Goal: Task Accomplishment & Management: Use online tool/utility

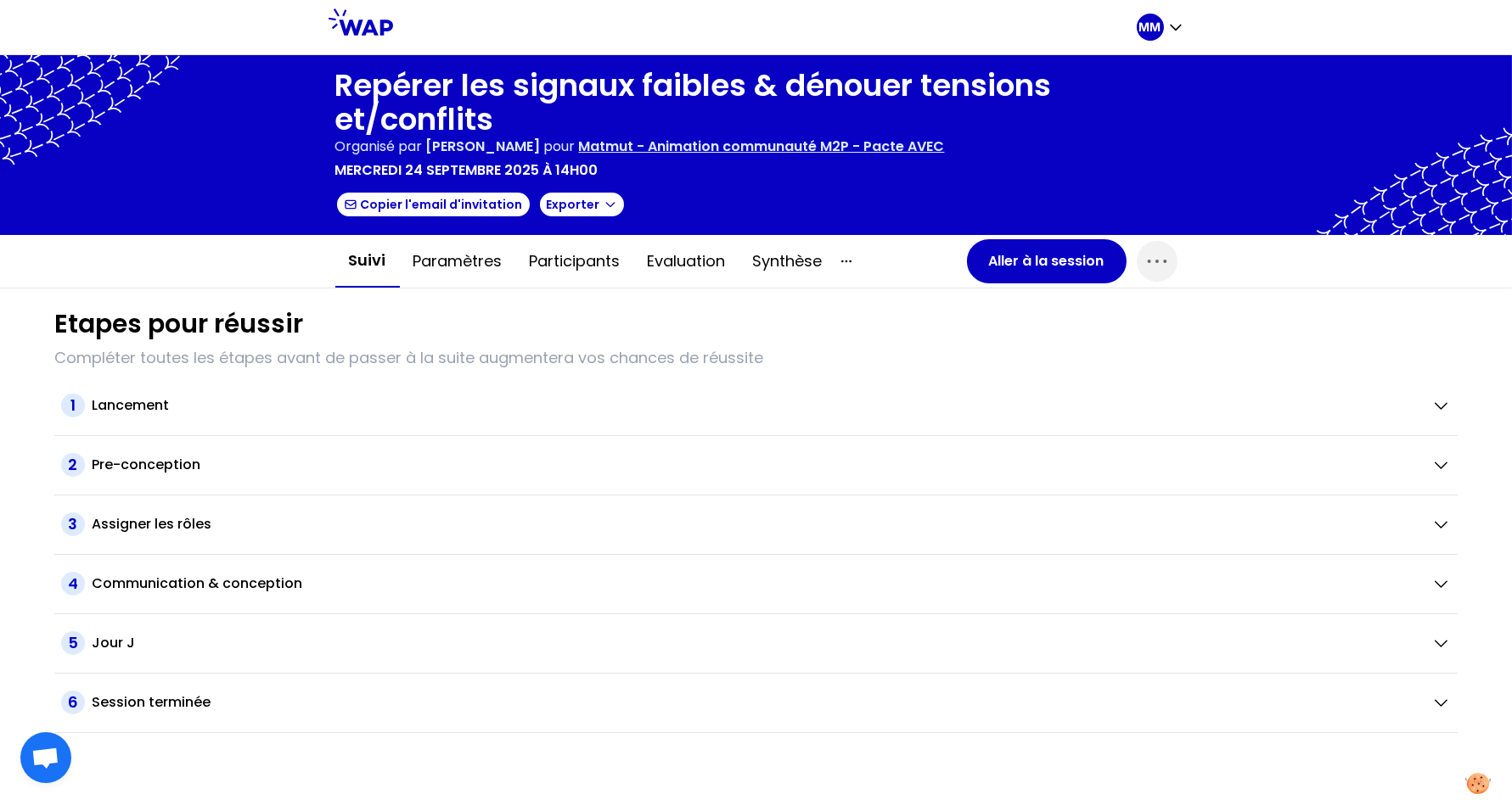
click at [838, 152] on p "Matmut - Animation communauté M2P - Pacte AVEC" at bounding box center [762, 146] width 366 height 20
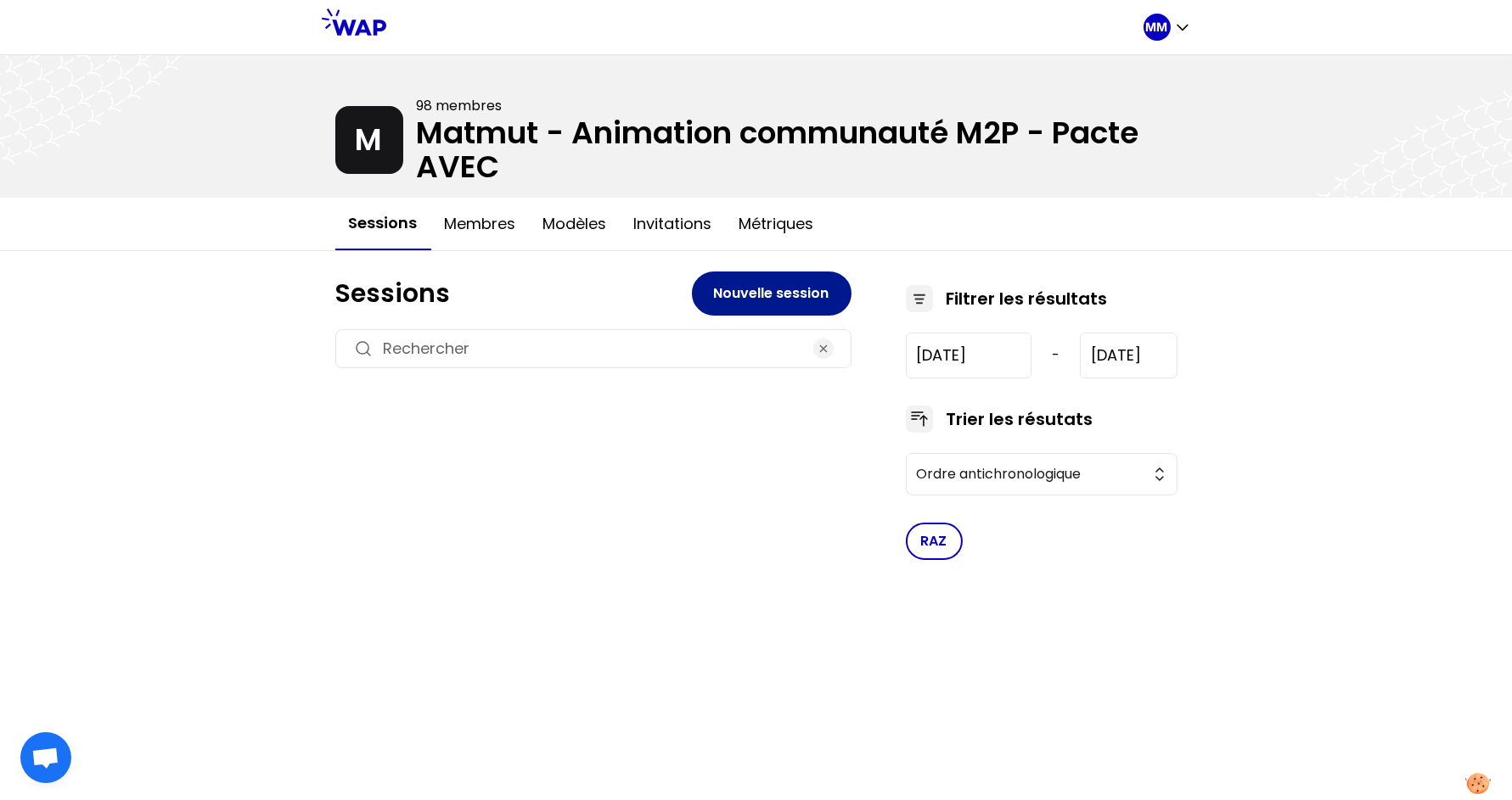
type input "2024-2-5"
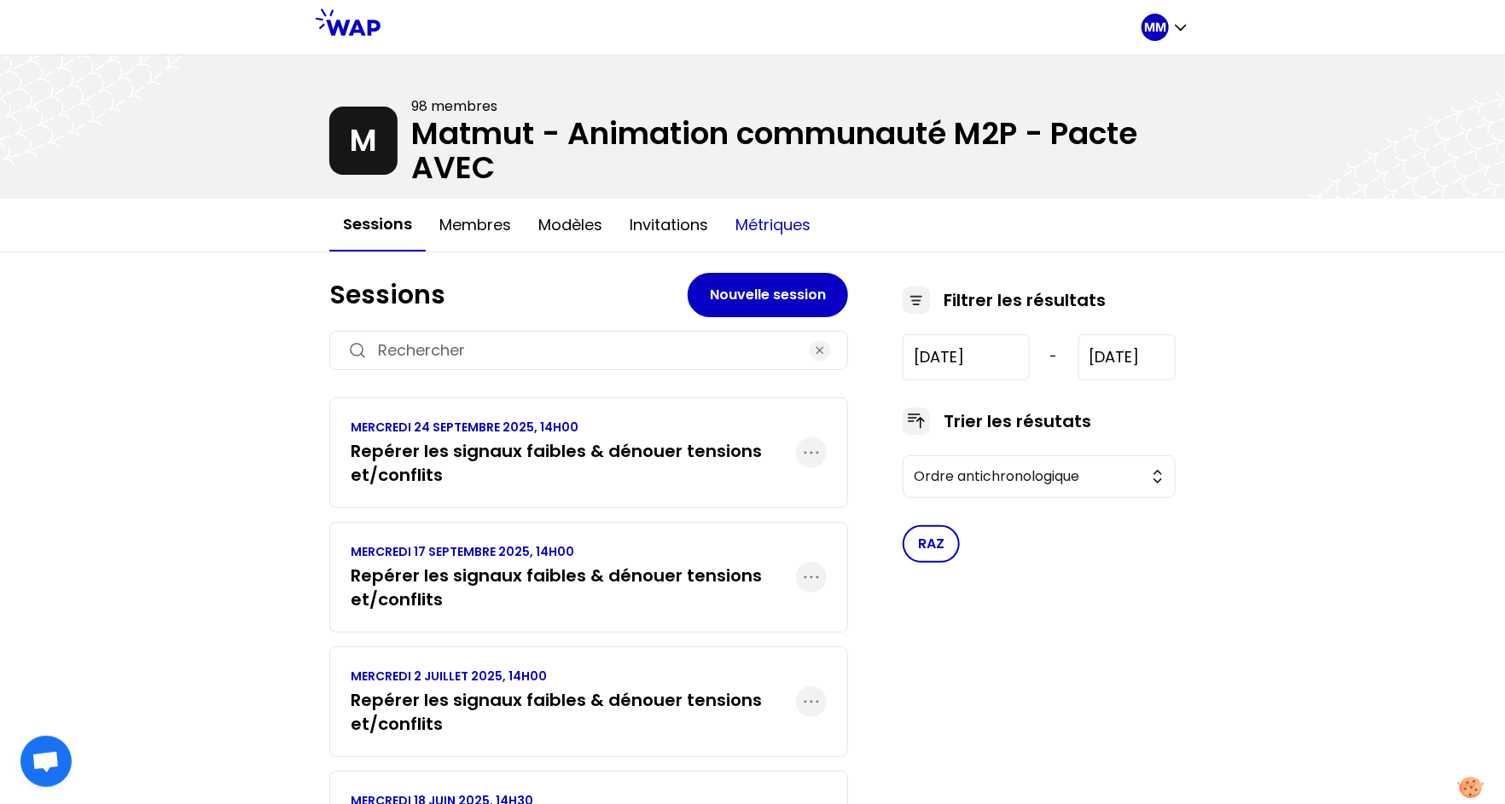
click at [773, 235] on button "Métriques" at bounding box center [773, 225] width 102 height 51
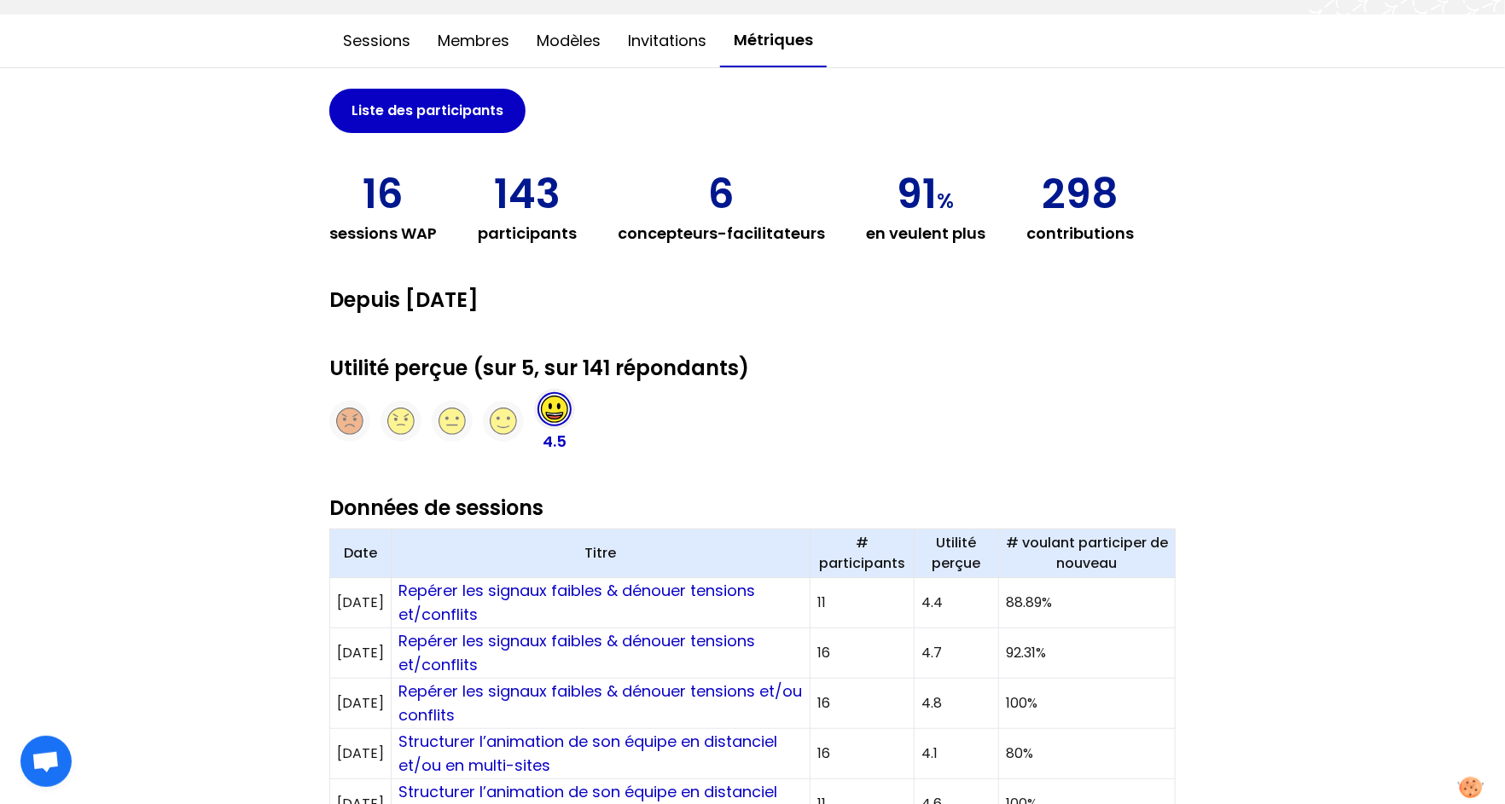
scroll to position [185, 0]
drag, startPoint x: 1057, startPoint y: 600, endPoint x: 1026, endPoint y: 581, distance: 36.0
click at [1012, 601] on td "88.89%" at bounding box center [1086, 602] width 177 height 50
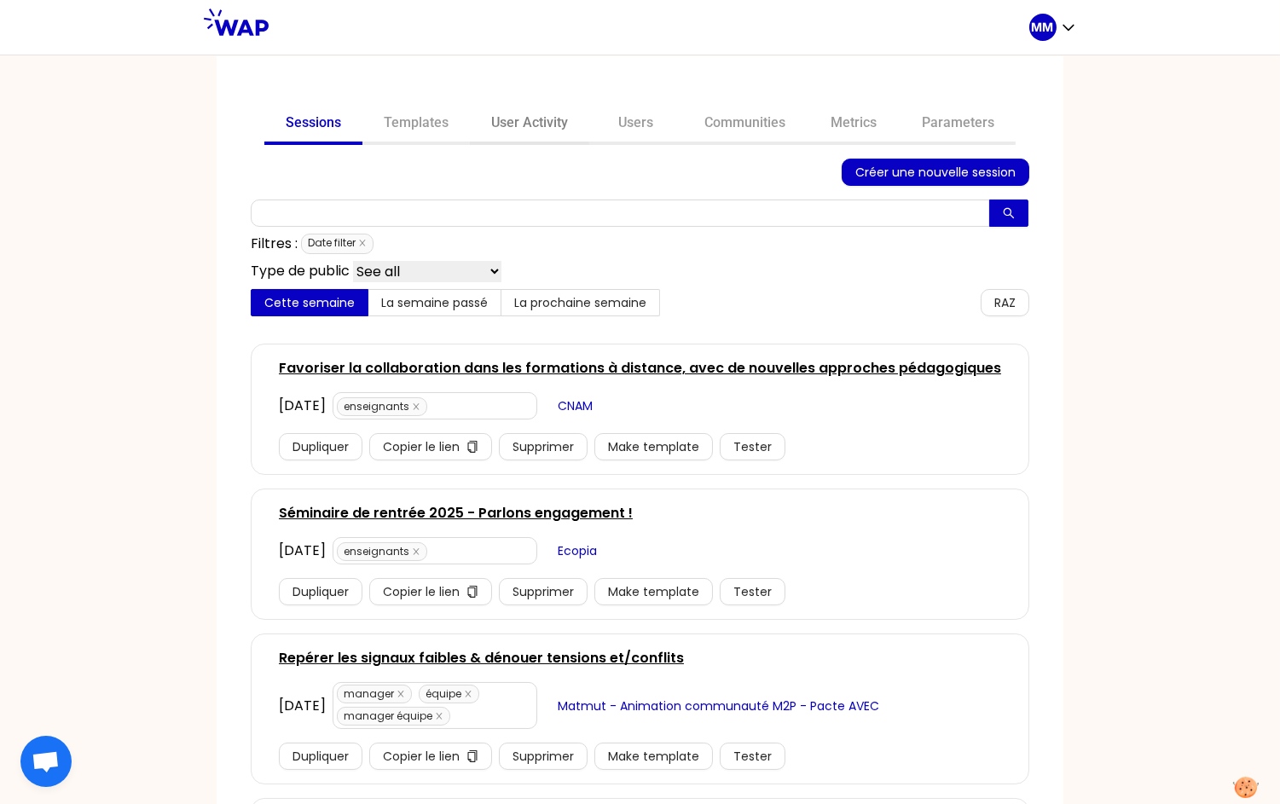
click at [537, 127] on link "User Activity" at bounding box center [529, 124] width 119 height 41
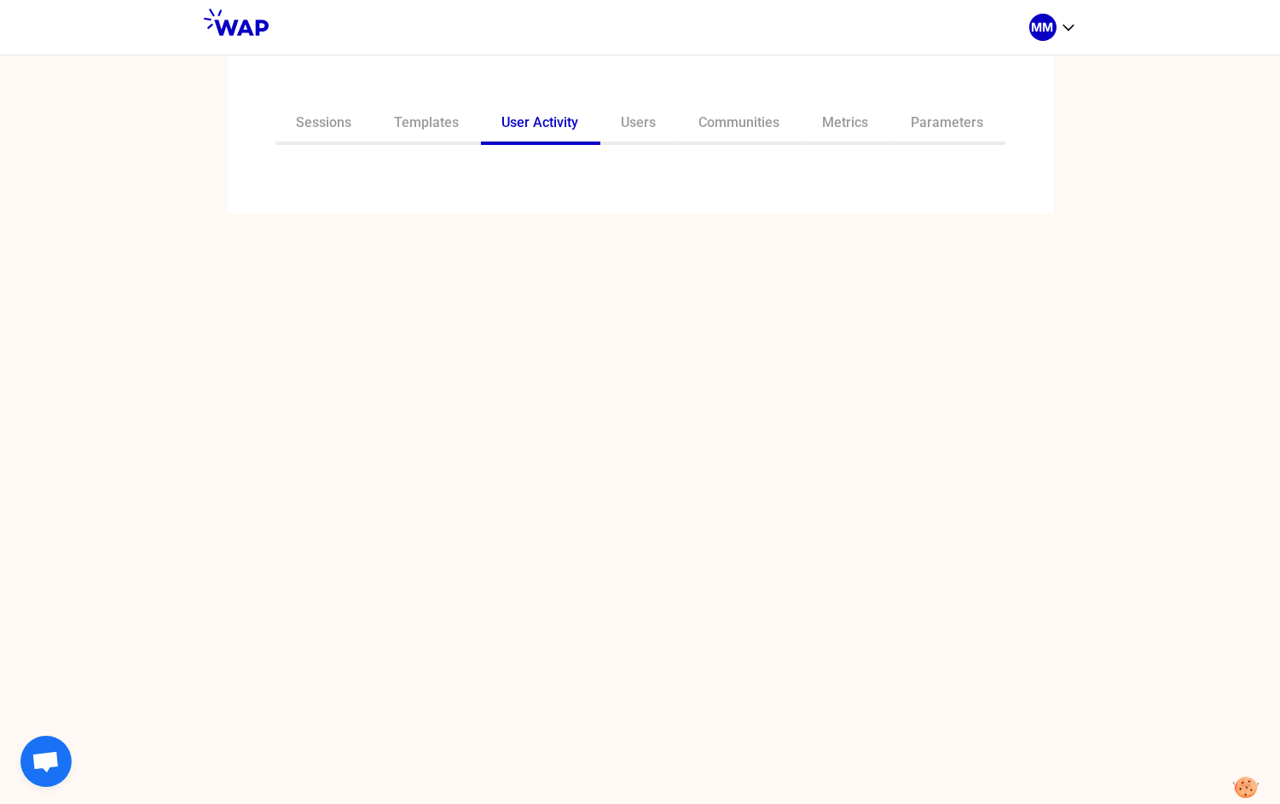
click at [525, 177] on div at bounding box center [640, 169] width 757 height 20
click at [525, 177] on input "text" at bounding box center [630, 182] width 715 height 24
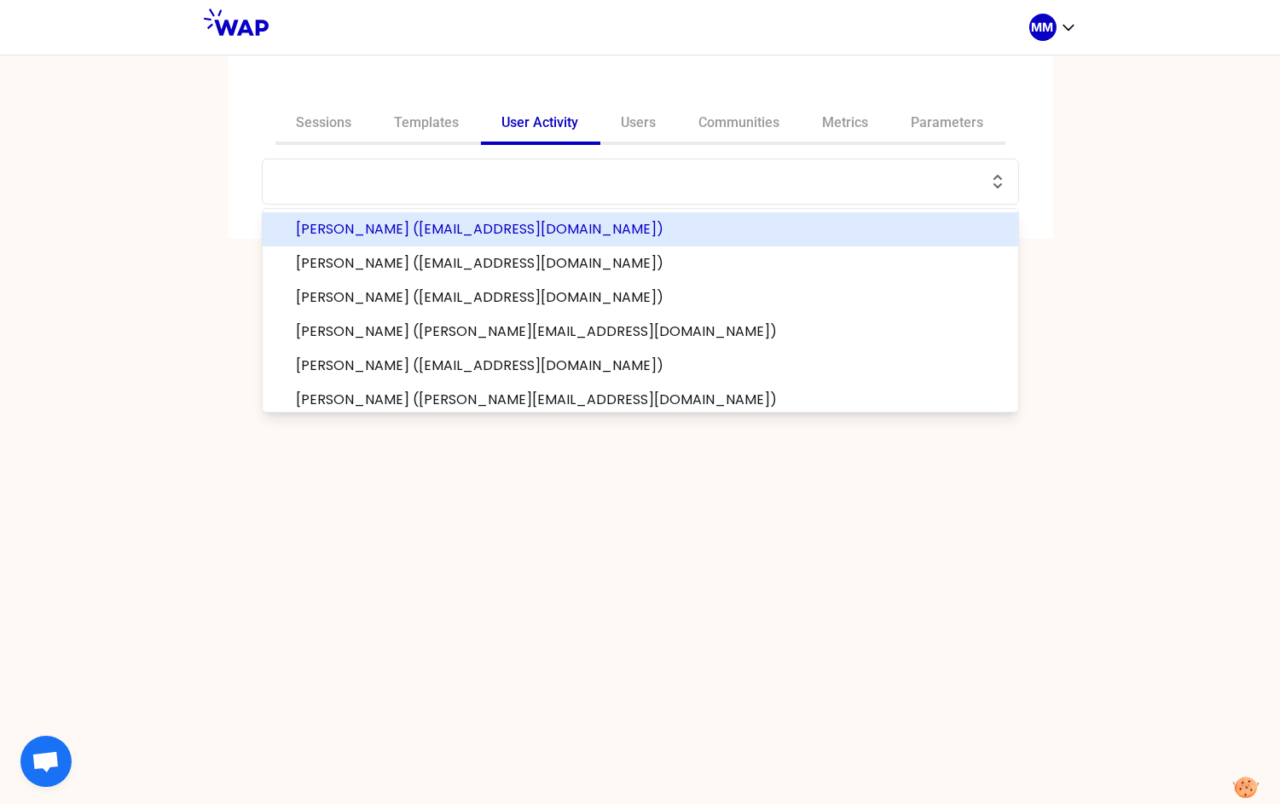
paste input "abdo.aoun@somfy.com"
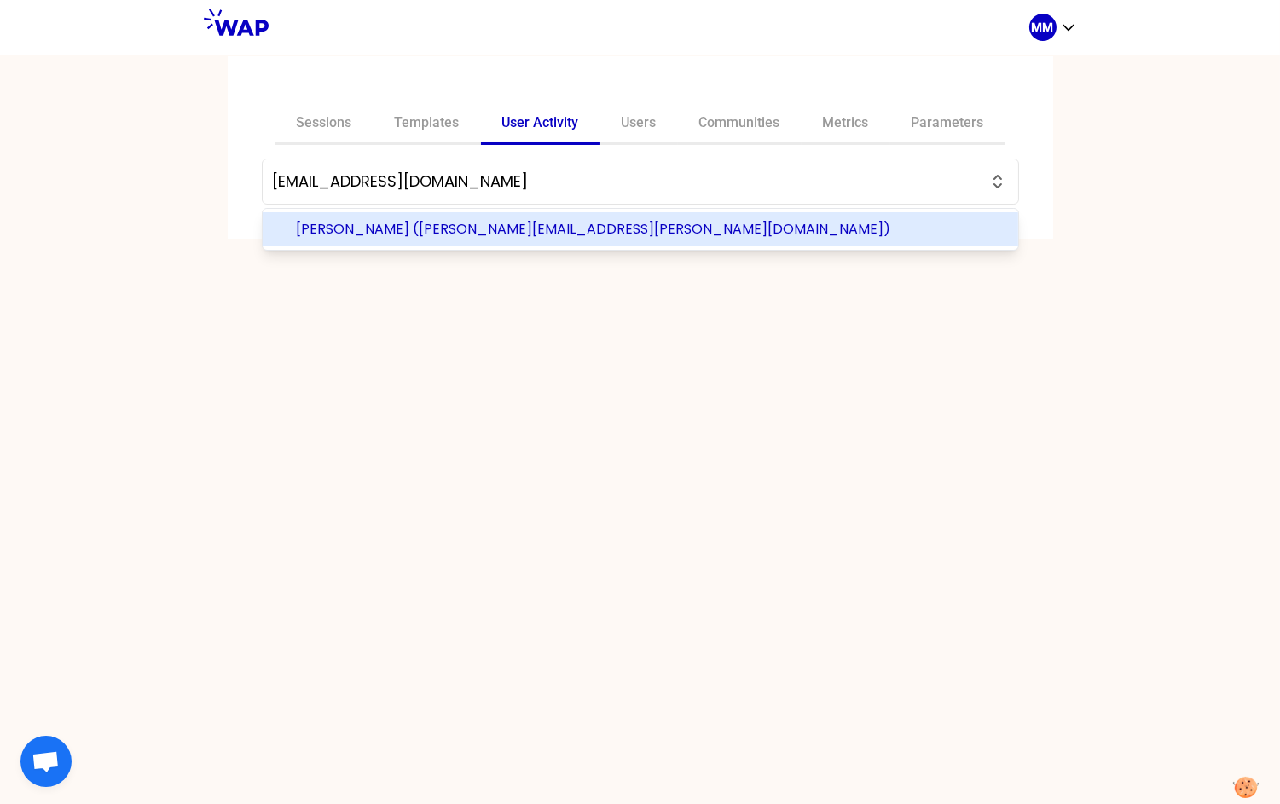
click at [496, 232] on span "Abdo Aoun (abdo.aoun@somfy.com)" at bounding box center [651, 229] width 708 height 20
type input "Abdo Aoun (abdo.aoun@somfy.com)"
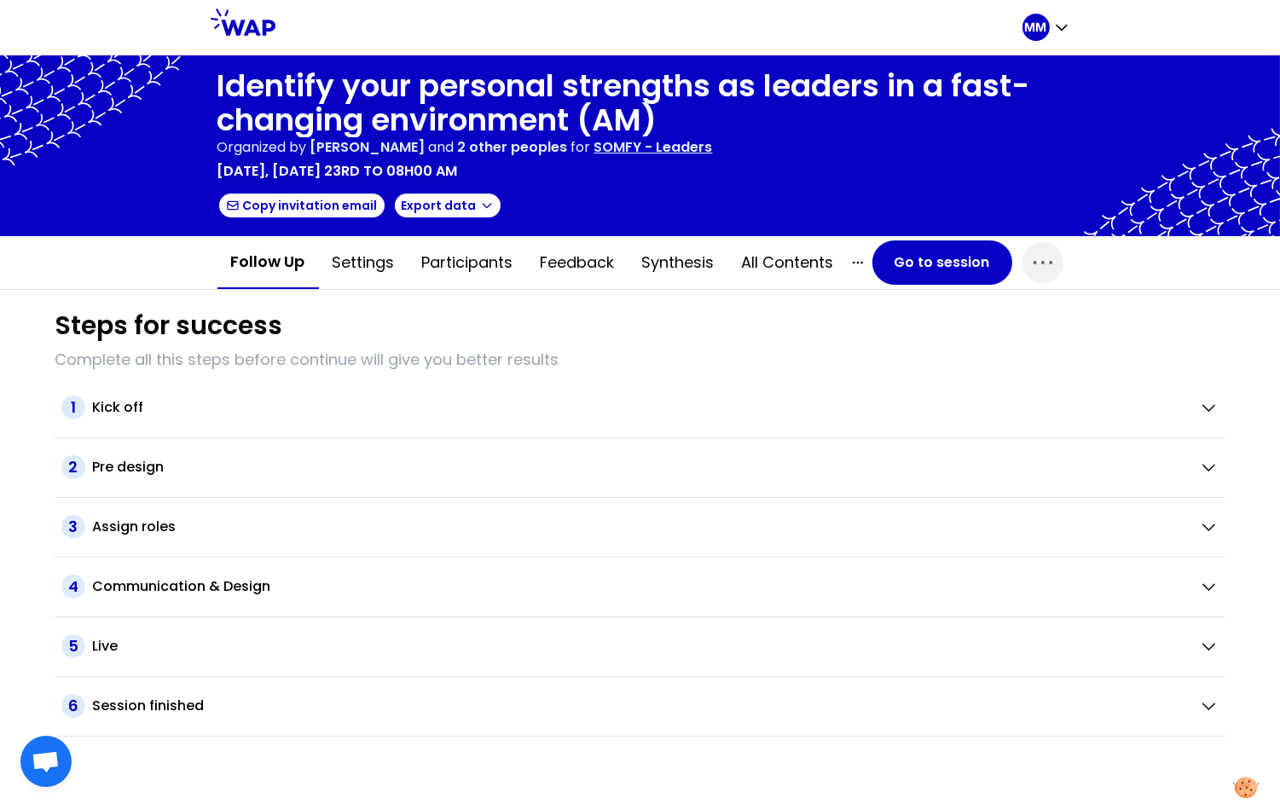
click at [700, 155] on p "SOMFY - Leaders" at bounding box center [654, 147] width 119 height 20
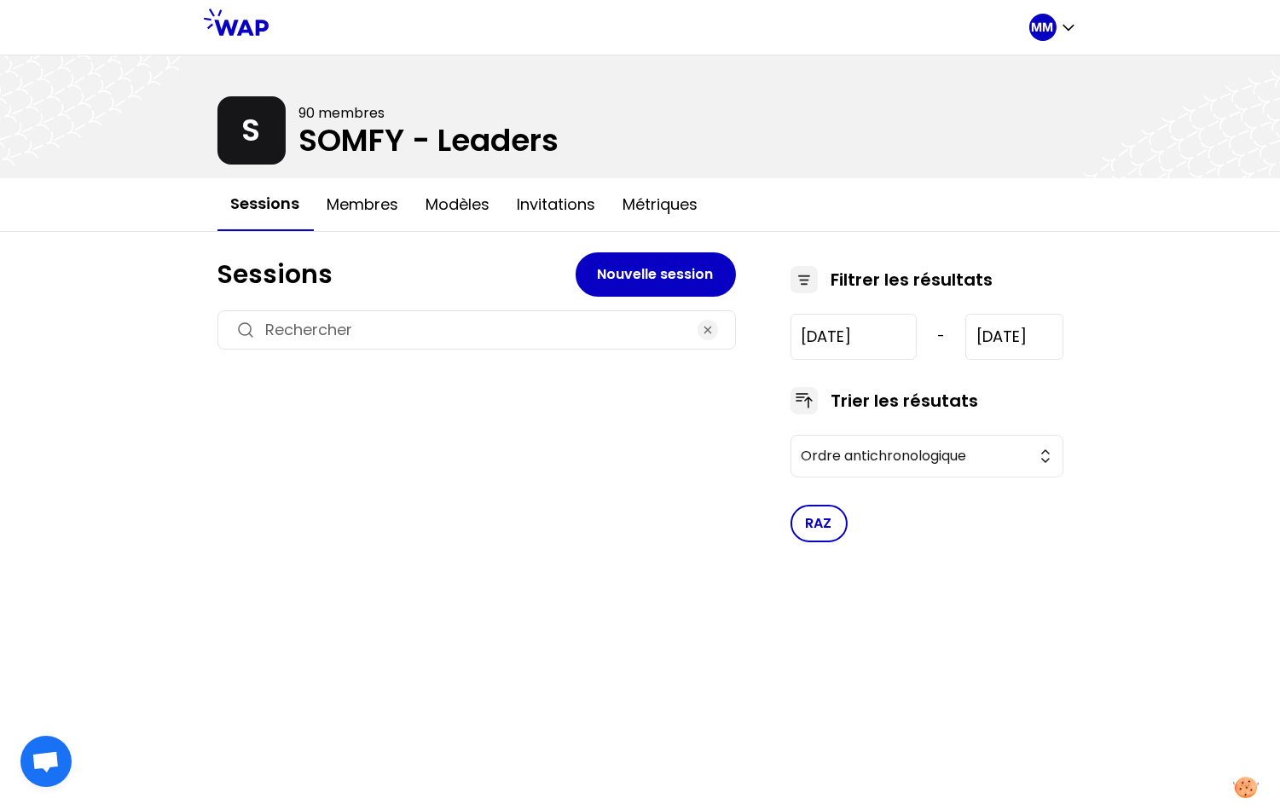
type input "[DATE]"
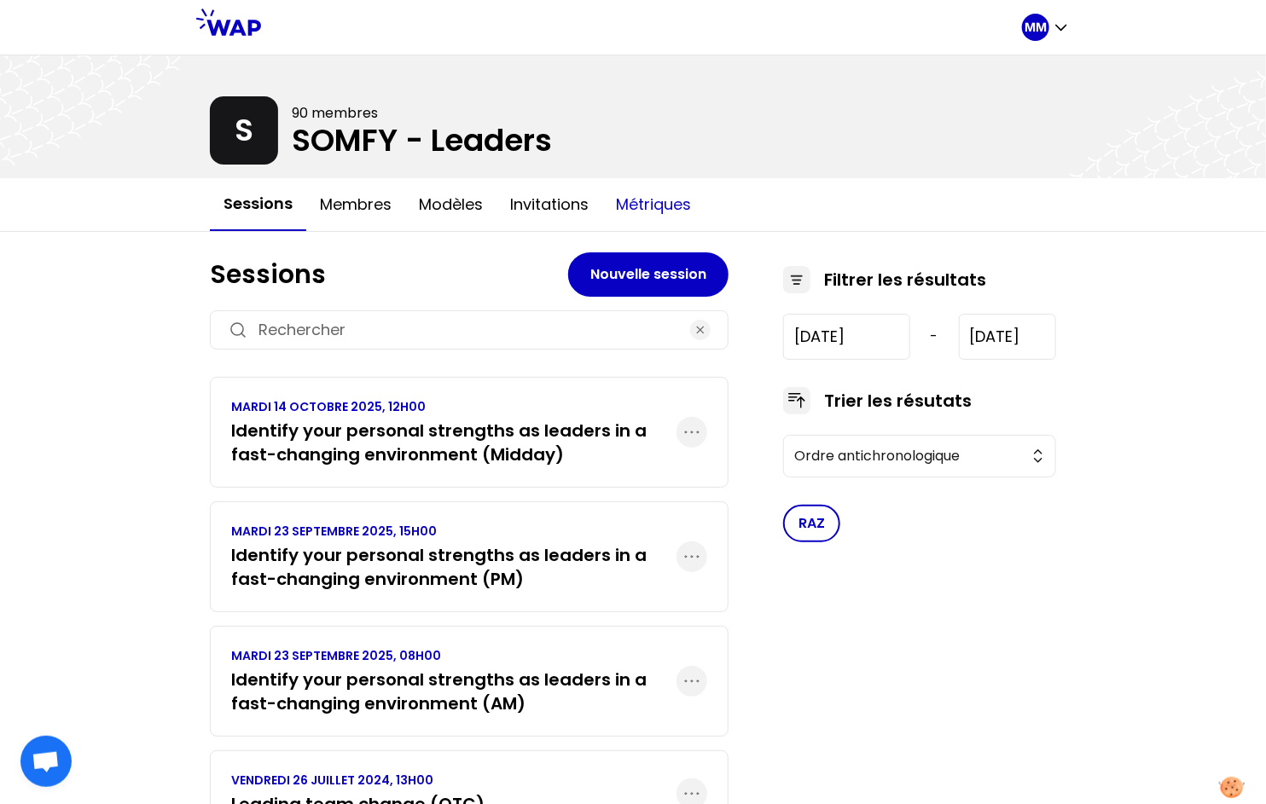
drag, startPoint x: 655, startPoint y: 207, endPoint x: 665, endPoint y: 218, distance: 15.1
click at [655, 208] on button "Métriques" at bounding box center [653, 204] width 102 height 51
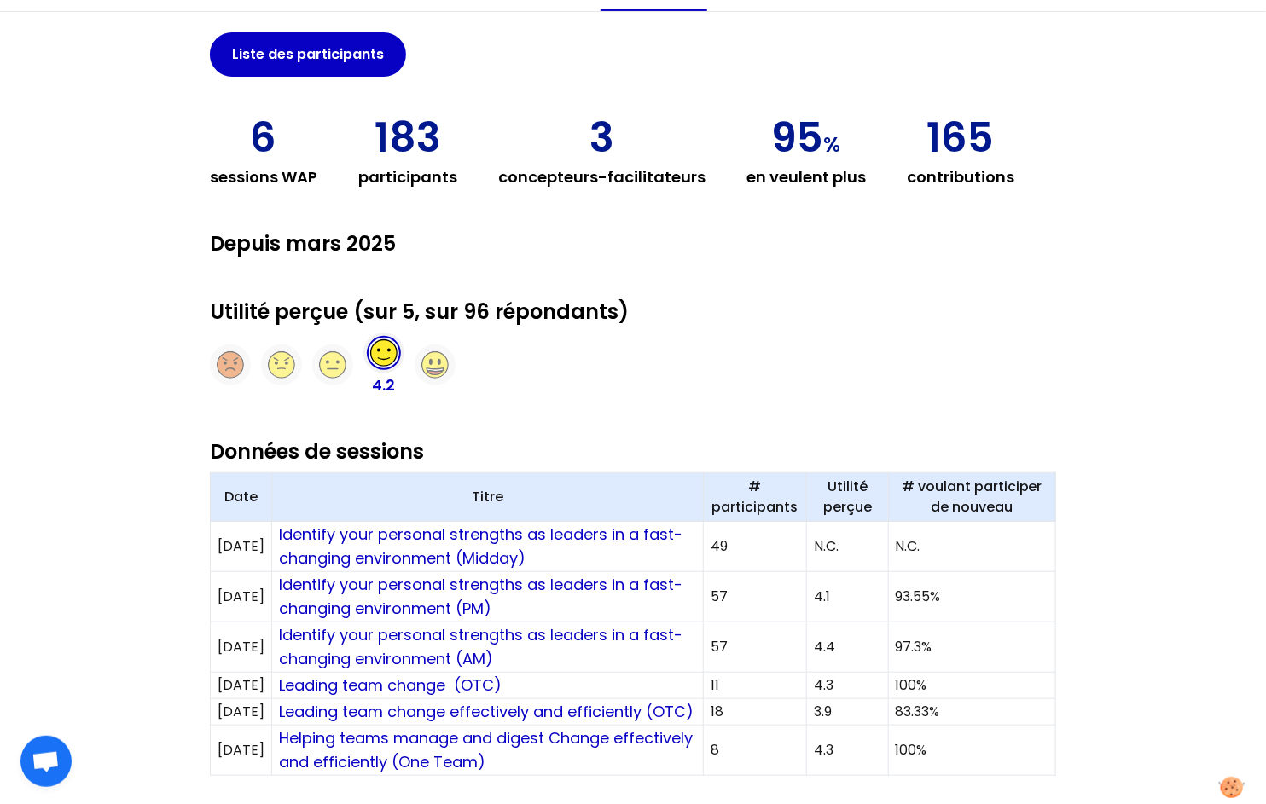
scroll to position [224, 0]
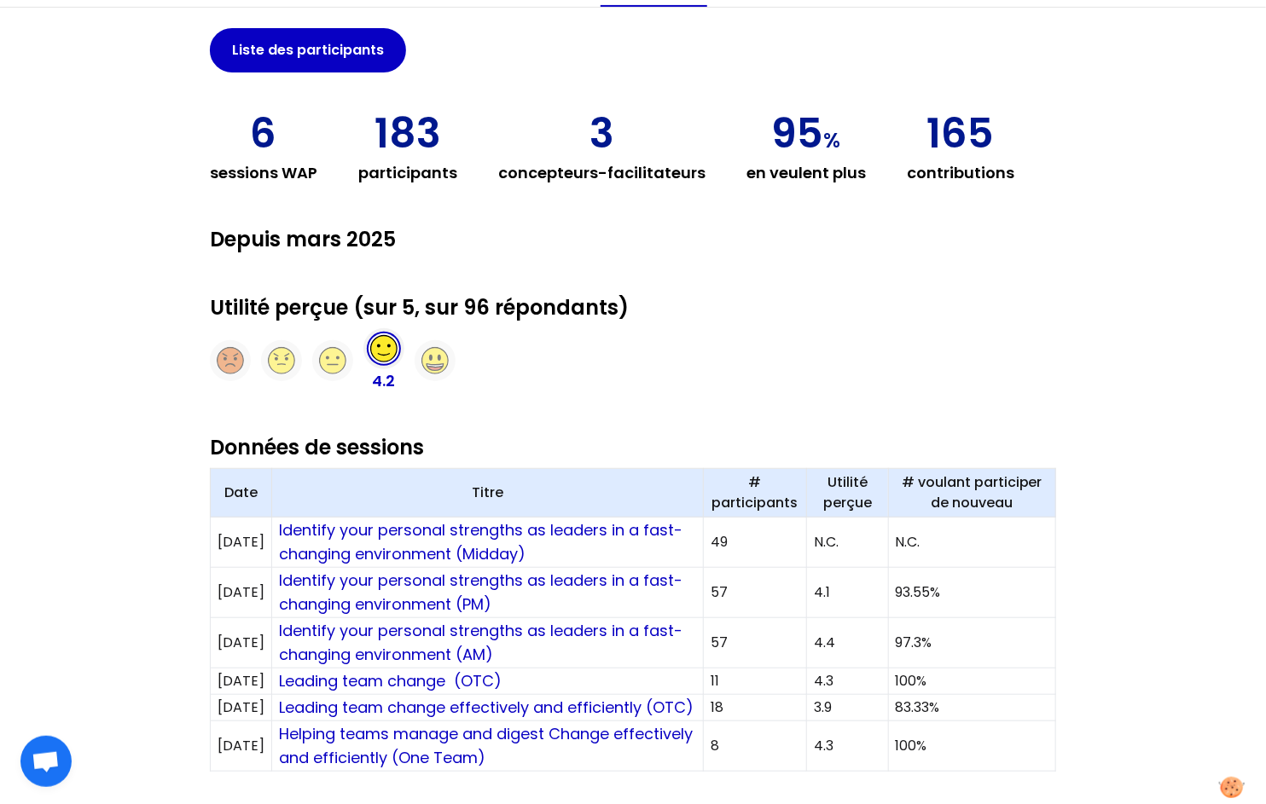
click at [943, 643] on td "97.3%" at bounding box center [971, 643] width 167 height 50
drag, startPoint x: 955, startPoint y: 639, endPoint x: 902, endPoint y: 641, distance: 52.9
click at [902, 641] on td "97.3%" at bounding box center [971, 643] width 167 height 50
copy td "97.3%"
click at [943, 591] on td "93.55%" at bounding box center [971, 593] width 167 height 50
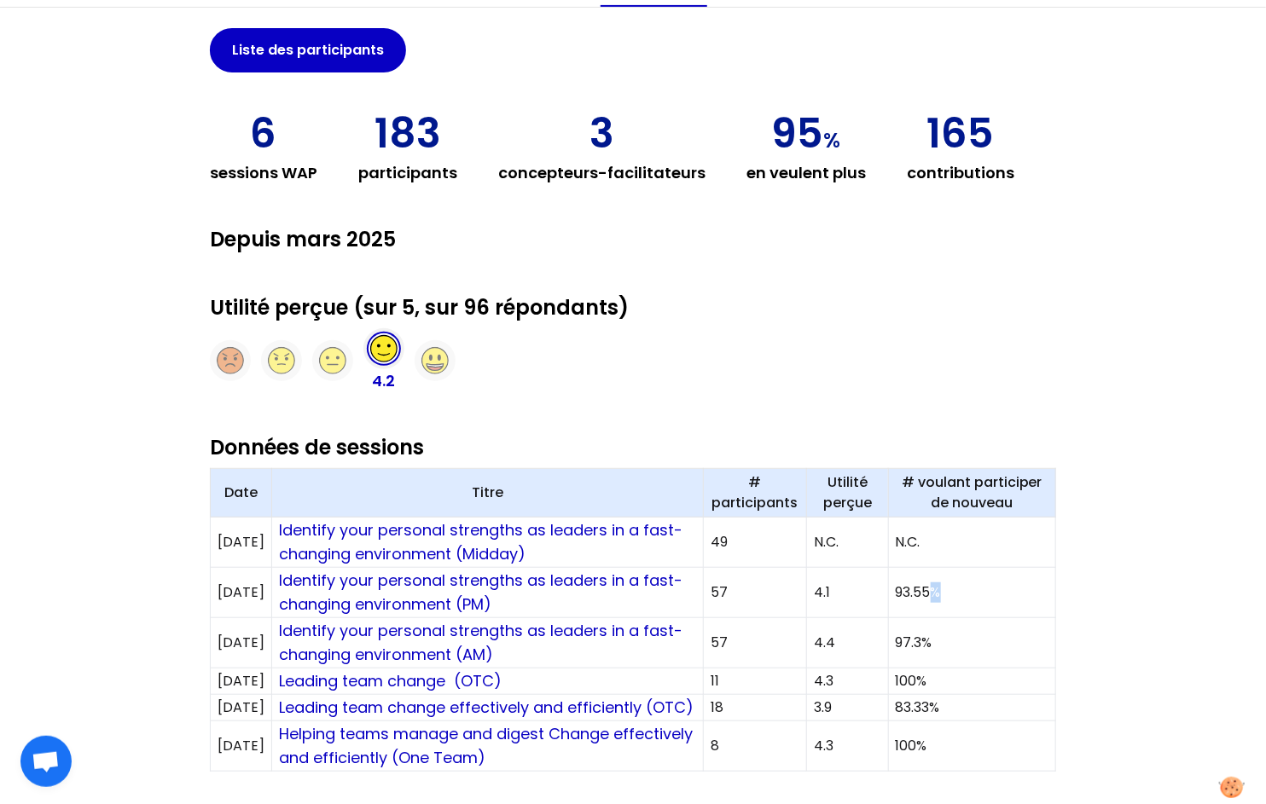
click at [943, 591] on td "93.55%" at bounding box center [971, 593] width 167 height 50
copy td "93.55%"
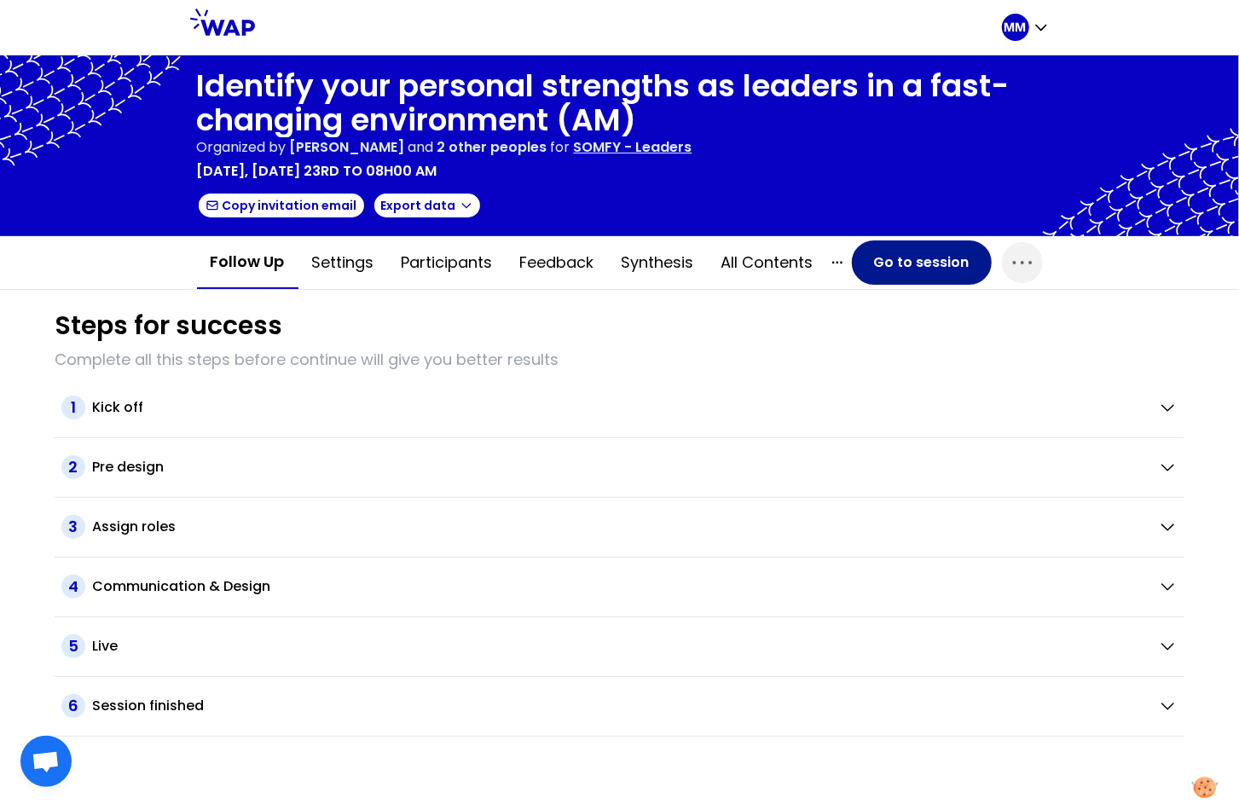
click at [935, 268] on button "Go to session" at bounding box center [922, 263] width 140 height 44
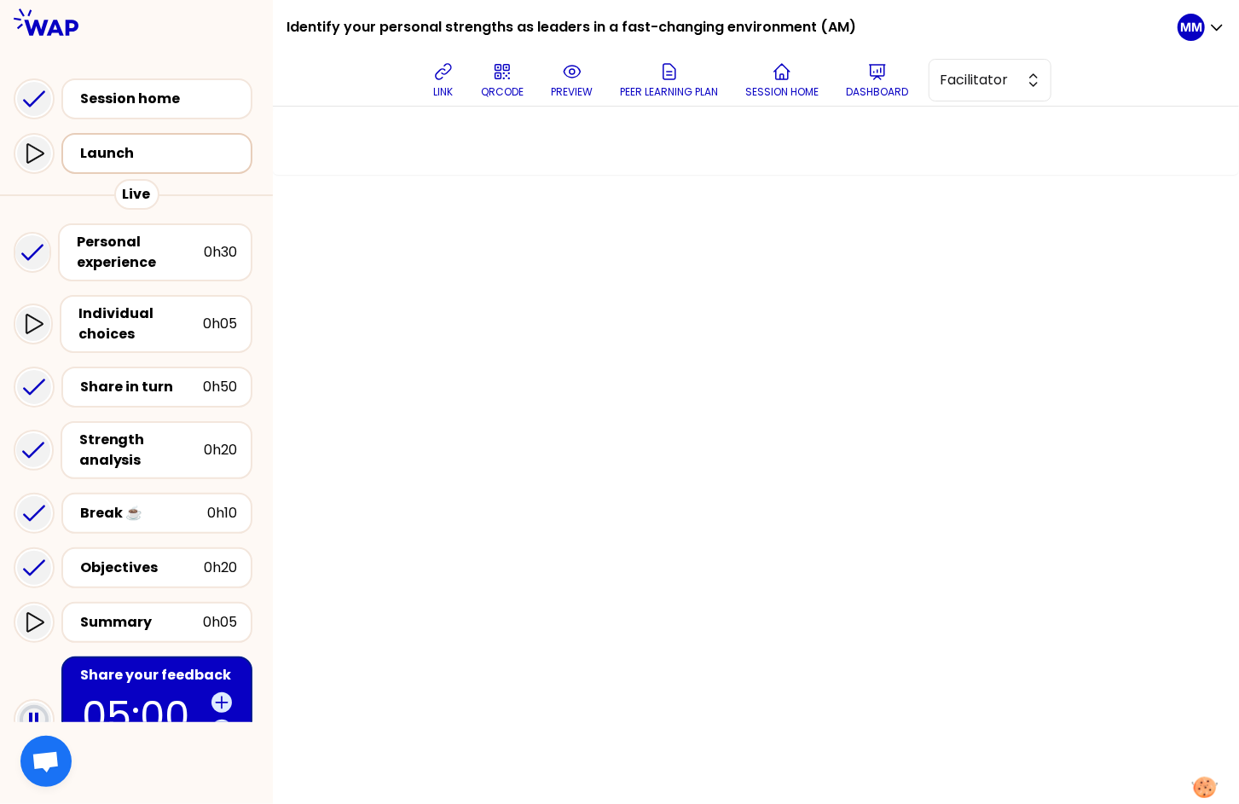
click at [163, 157] on div "Launch" at bounding box center [162, 153] width 164 height 20
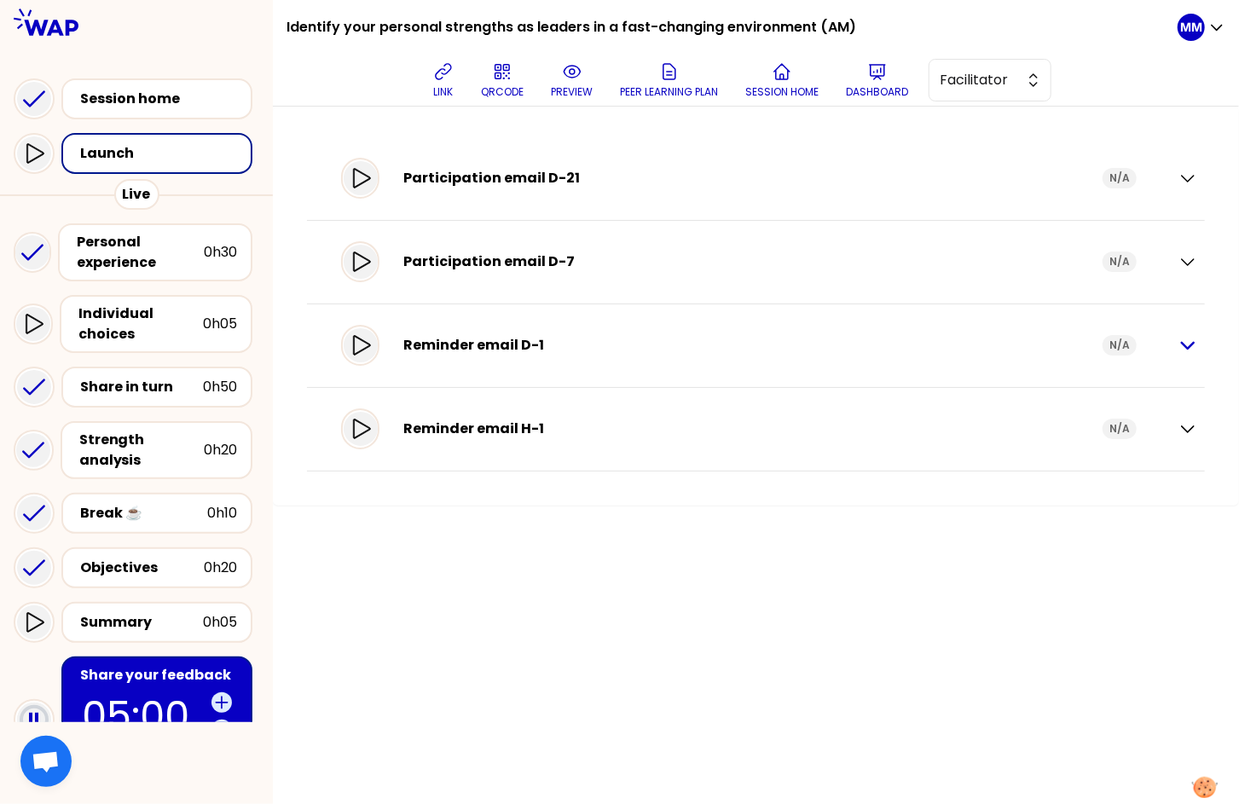
click at [1192, 345] on icon "button" at bounding box center [1188, 345] width 20 height 20
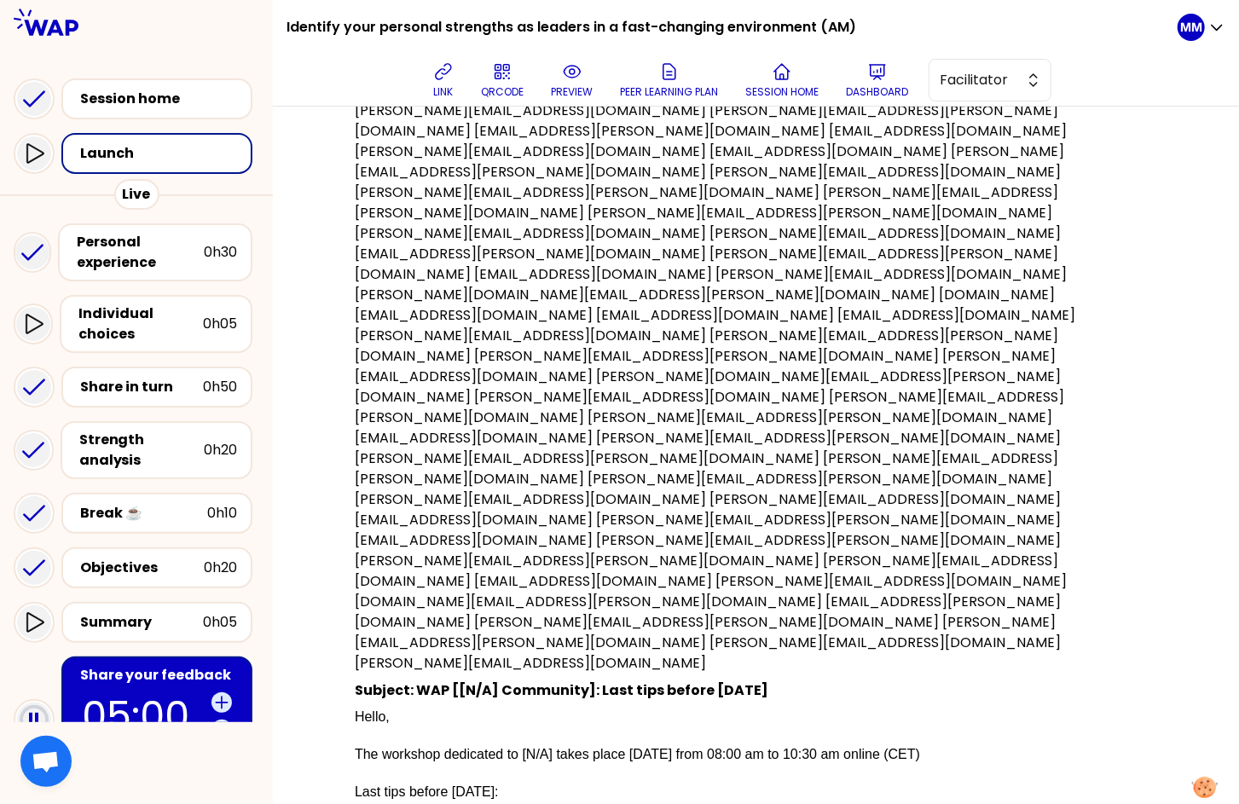
scroll to position [19, 0]
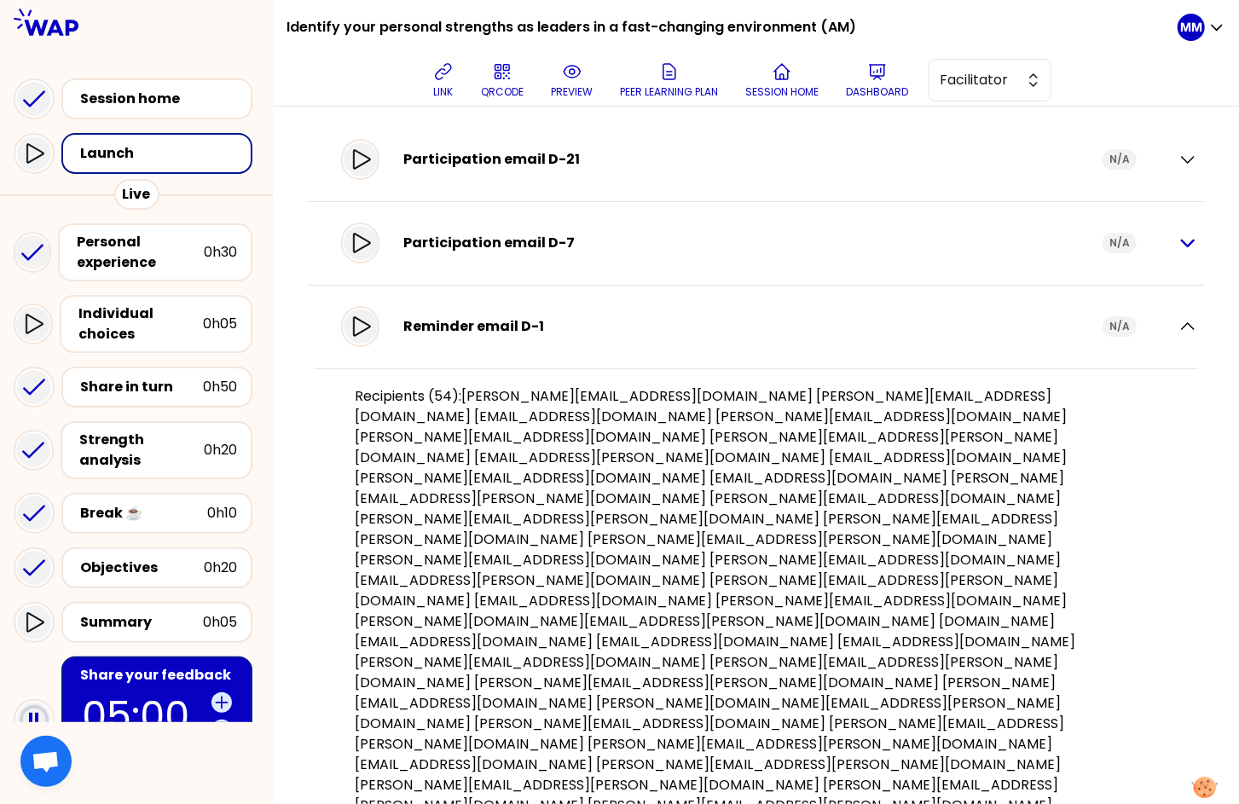
click at [1178, 240] on icon "button" at bounding box center [1188, 243] width 20 height 20
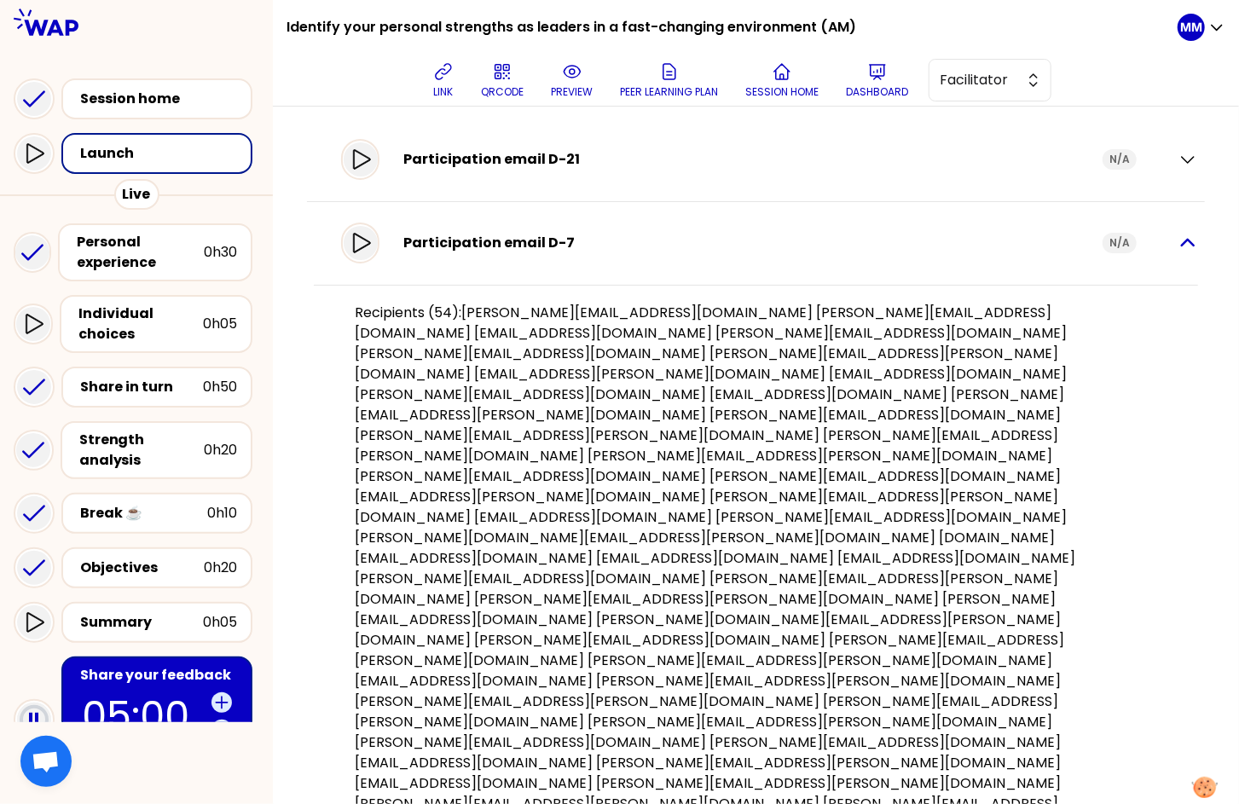
click at [1181, 243] on icon "button" at bounding box center [1188, 243] width 20 height 20
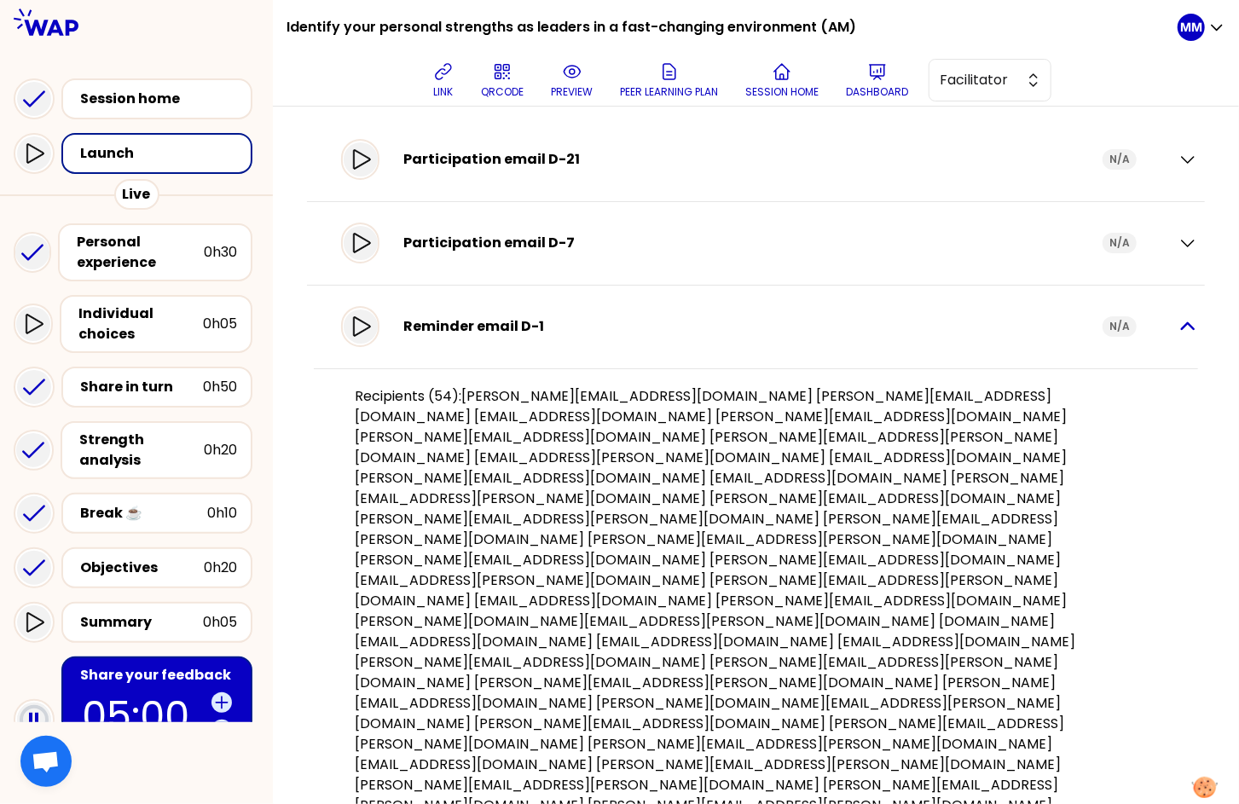
click at [1178, 329] on icon "button" at bounding box center [1188, 326] width 20 height 20
